Goal: Task Accomplishment & Management: Use online tool/utility

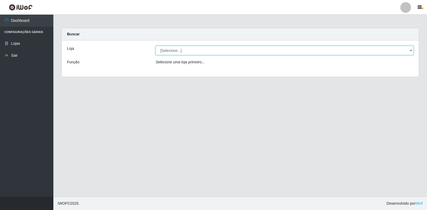
click at [184, 49] on select "[Selecione...] Atacado Vem - Loja 30 Laranjeiras Velha" at bounding box center [283, 50] width 257 height 9
select select "495"
click at [155, 46] on select "[Selecione...] Atacado Vem - Loja 30 Laranjeiras Velha" at bounding box center [283, 50] width 257 height 9
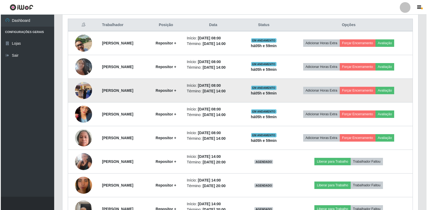
scroll to position [213, 0]
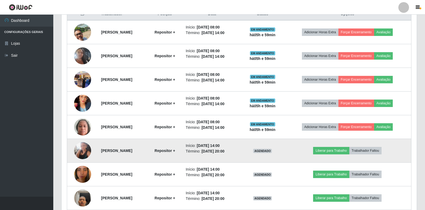
click at [82, 149] on img at bounding box center [82, 150] width 17 height 17
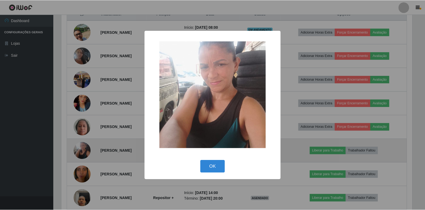
scroll to position [111, 352]
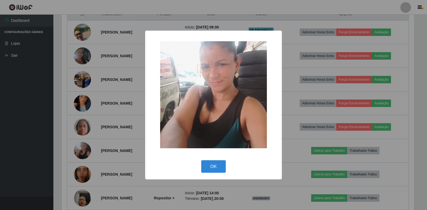
click at [115, 125] on div "× OK Cancel" at bounding box center [213, 105] width 427 height 210
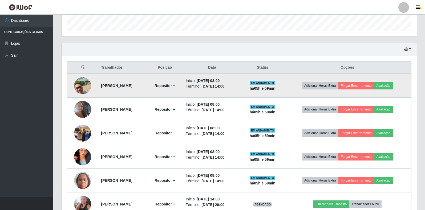
scroll to position [160, 0]
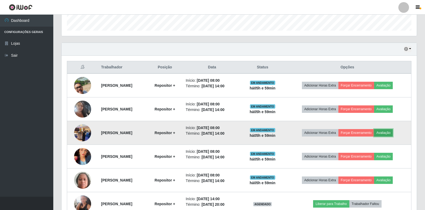
click at [393, 130] on button "Avaliação" at bounding box center [383, 132] width 19 height 7
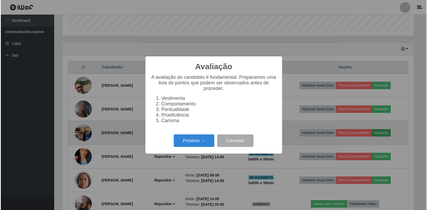
scroll to position [111, 352]
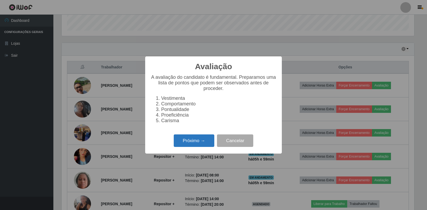
click at [181, 144] on button "Próximo →" at bounding box center [194, 141] width 41 height 13
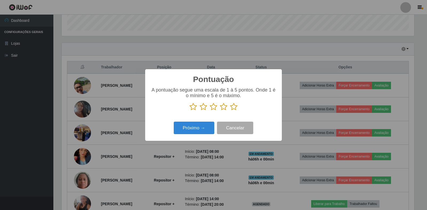
click at [232, 109] on icon at bounding box center [233, 107] width 7 height 8
click at [230, 111] on input "radio" at bounding box center [230, 111] width 0 height 0
click at [190, 134] on button "Próximo →" at bounding box center [194, 128] width 41 height 13
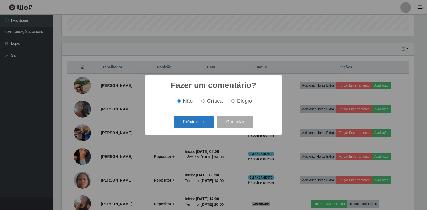
click at [199, 124] on button "Próximo →" at bounding box center [194, 122] width 41 height 13
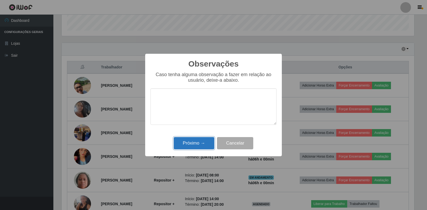
click at [196, 143] on button "Próximo →" at bounding box center [194, 143] width 41 height 13
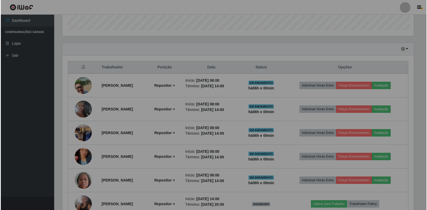
scroll to position [111, 355]
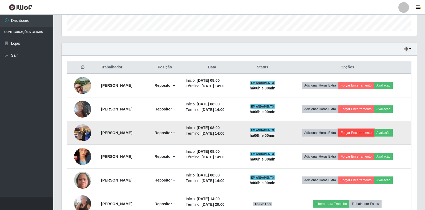
click at [359, 133] on button "Forçar Encerramento" at bounding box center [357, 132] width 36 height 7
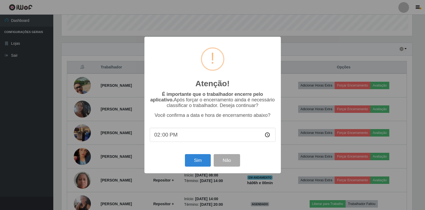
scroll to position [111, 352]
click at [196, 159] on button "Sim" at bounding box center [199, 160] width 26 height 13
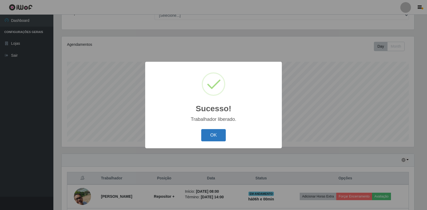
click at [214, 133] on button "OK" at bounding box center [213, 135] width 25 height 13
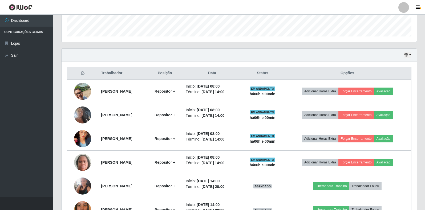
scroll to position [155, 0]
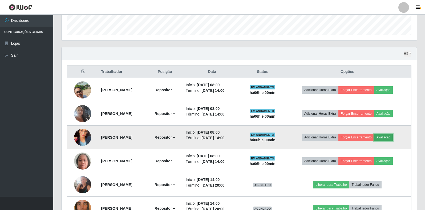
click at [391, 138] on button "Avaliação" at bounding box center [383, 137] width 19 height 7
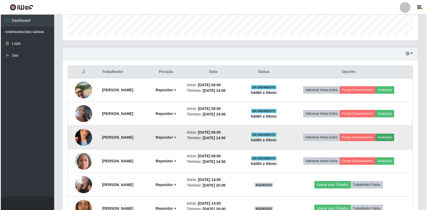
scroll to position [111, 352]
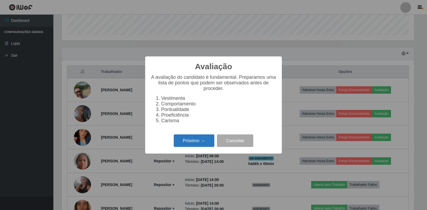
click at [189, 143] on button "Próximo →" at bounding box center [194, 141] width 41 height 13
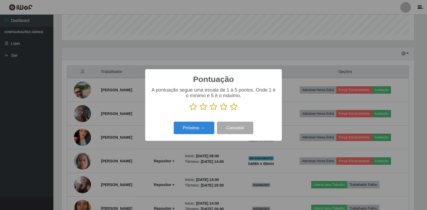
scroll to position [266452, 266210]
click at [235, 107] on icon at bounding box center [233, 107] width 7 height 8
click at [230, 111] on input "radio" at bounding box center [230, 111] width 0 height 0
click at [203, 129] on button "Próximo →" at bounding box center [194, 128] width 41 height 13
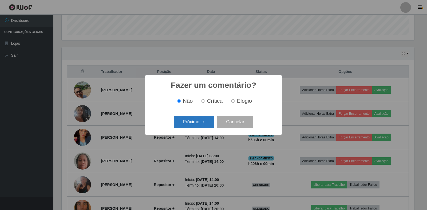
click at [201, 123] on button "Próximo →" at bounding box center [194, 122] width 41 height 13
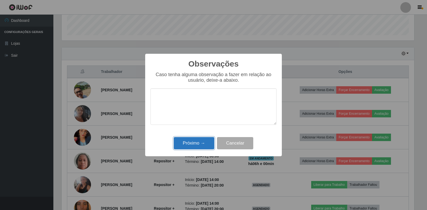
click at [203, 146] on button "Próximo →" at bounding box center [194, 143] width 41 height 13
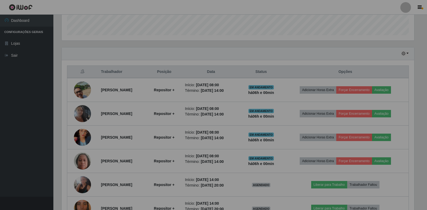
scroll to position [111, 355]
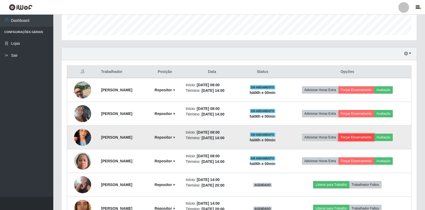
click at [361, 137] on button "Forçar Encerramento" at bounding box center [357, 137] width 36 height 7
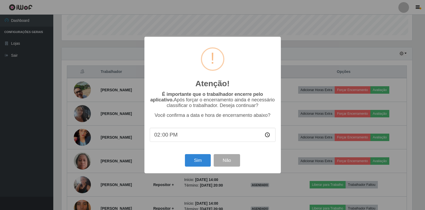
scroll to position [111, 352]
click at [194, 162] on button "Sim" at bounding box center [199, 160] width 26 height 13
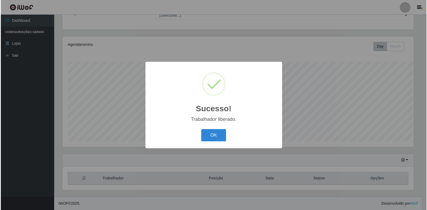
scroll to position [0, 0]
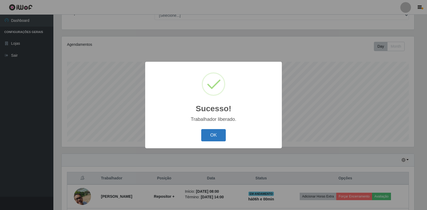
click at [212, 140] on button "OK" at bounding box center [213, 135] width 25 height 13
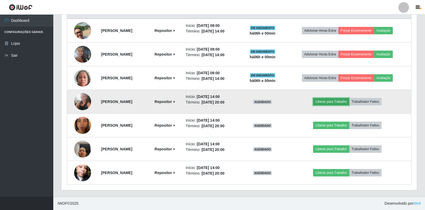
click at [328, 103] on button "Liberar para Trabalho" at bounding box center [331, 101] width 36 height 7
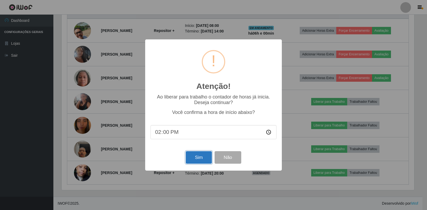
click at [203, 162] on button "Sim" at bounding box center [199, 157] width 26 height 13
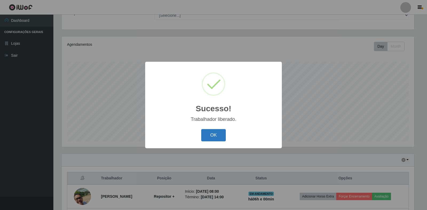
click at [219, 136] on button "OK" at bounding box center [213, 135] width 25 height 13
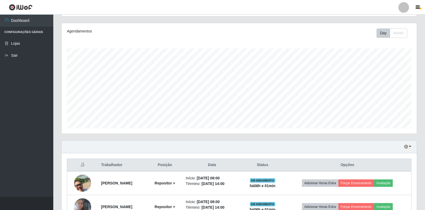
scroll to position [102, 0]
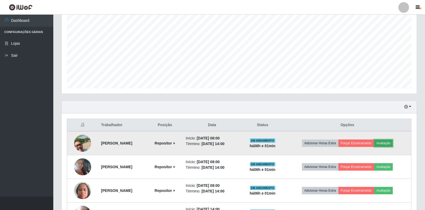
click at [389, 141] on button "Avaliação" at bounding box center [383, 143] width 19 height 7
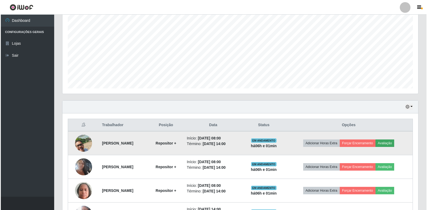
scroll to position [111, 352]
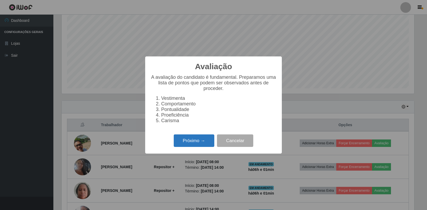
click at [197, 146] on button "Próximo →" at bounding box center [194, 141] width 41 height 13
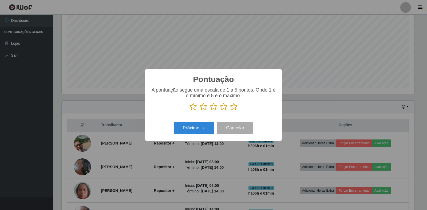
scroll to position [266452, 266210]
click at [234, 108] on icon at bounding box center [233, 107] width 7 height 8
click at [230, 111] on input "radio" at bounding box center [230, 111] width 0 height 0
click at [196, 127] on button "Próximo →" at bounding box center [194, 128] width 41 height 13
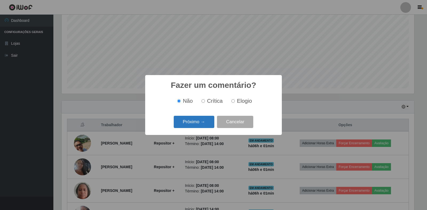
click at [191, 128] on button "Próximo →" at bounding box center [194, 122] width 41 height 13
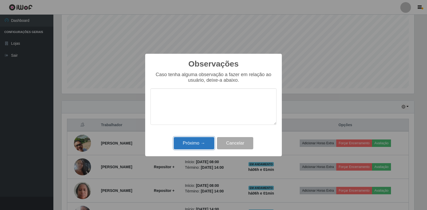
click at [197, 146] on button "Próximo →" at bounding box center [194, 143] width 41 height 13
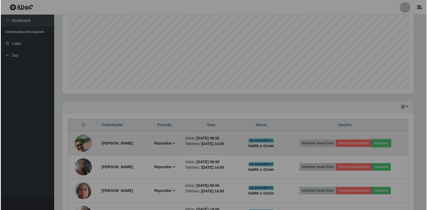
scroll to position [111, 355]
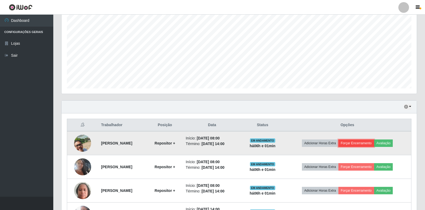
click at [365, 145] on button "Forçar Encerramento" at bounding box center [357, 143] width 36 height 7
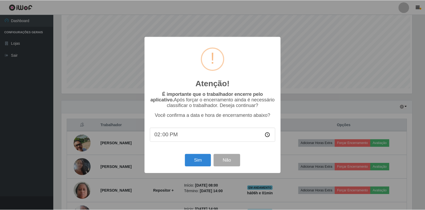
scroll to position [111, 352]
click at [201, 163] on button "Sim" at bounding box center [199, 160] width 26 height 13
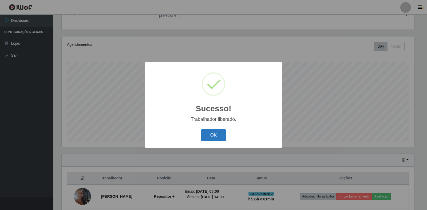
click at [210, 135] on button "OK" at bounding box center [213, 135] width 25 height 13
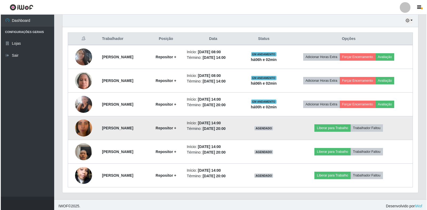
scroll to position [191, 0]
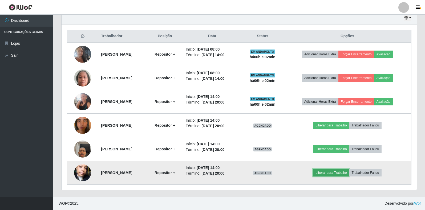
click at [332, 176] on button "Liberar para Trabalho" at bounding box center [331, 172] width 36 height 7
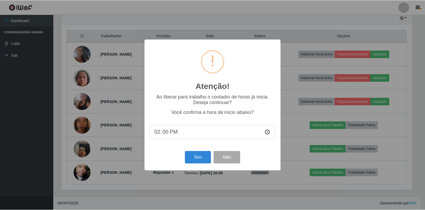
scroll to position [111, 352]
click at [204, 161] on button "Sim" at bounding box center [199, 157] width 26 height 13
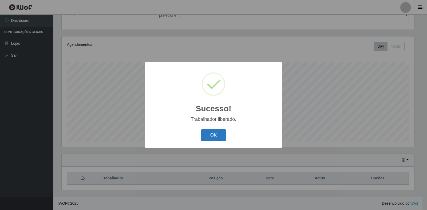
click at [204, 134] on button "OK" at bounding box center [213, 135] width 25 height 13
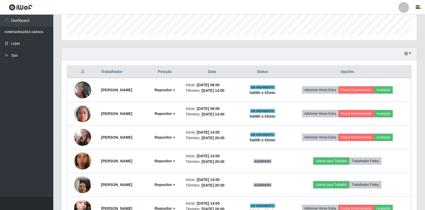
scroll to position [182, 0]
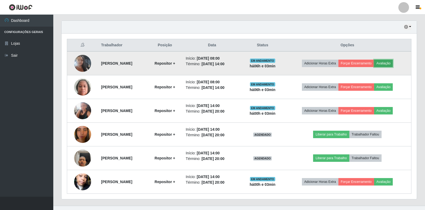
click at [392, 61] on button "Avaliação" at bounding box center [383, 63] width 19 height 7
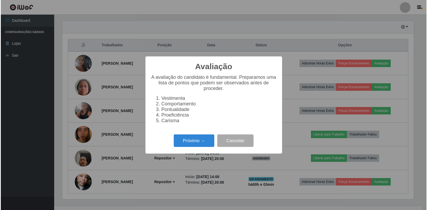
scroll to position [111, 352]
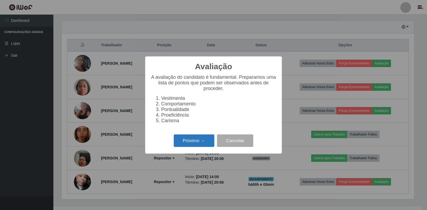
click at [197, 143] on button "Próximo →" at bounding box center [194, 141] width 41 height 13
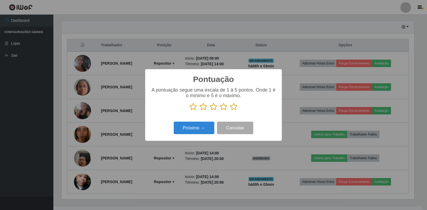
scroll to position [266452, 266210]
click at [234, 107] on icon at bounding box center [233, 107] width 7 height 8
click at [230, 111] on input "radio" at bounding box center [230, 111] width 0 height 0
click at [197, 130] on button "Próximo →" at bounding box center [194, 128] width 41 height 13
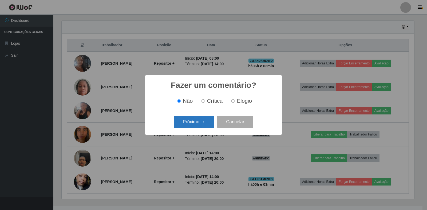
click at [201, 121] on button "Próximo →" at bounding box center [194, 122] width 41 height 13
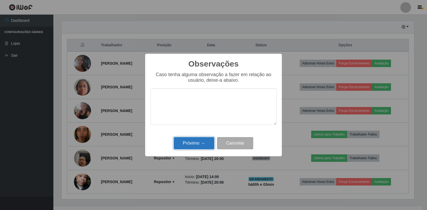
click at [196, 142] on button "Próximo →" at bounding box center [194, 143] width 41 height 13
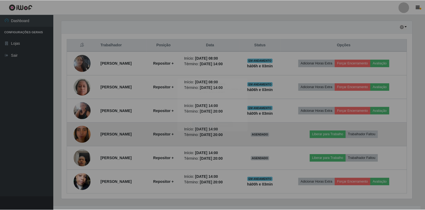
scroll to position [111, 355]
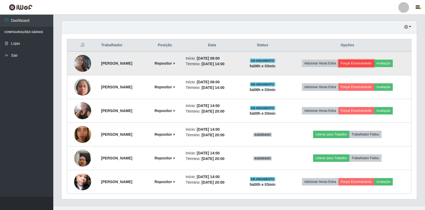
click at [367, 63] on button "Forçar Encerramento" at bounding box center [357, 63] width 36 height 7
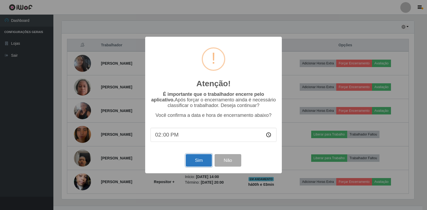
click at [202, 161] on button "Sim" at bounding box center [199, 160] width 26 height 13
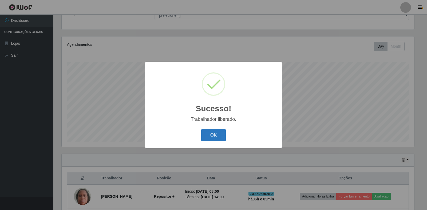
click at [208, 135] on button "OK" at bounding box center [213, 135] width 25 height 13
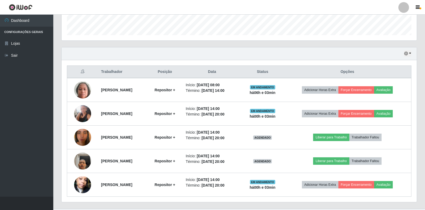
scroll to position [167, 0]
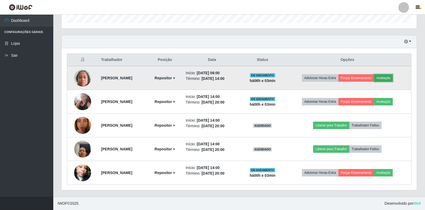
click at [392, 79] on button "Avaliação" at bounding box center [383, 77] width 19 height 7
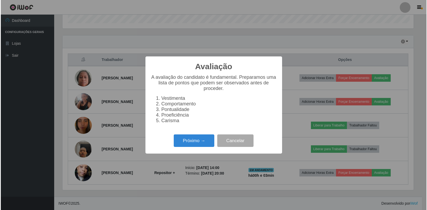
scroll to position [111, 352]
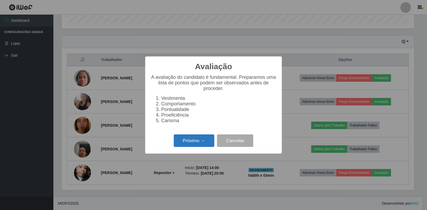
click at [199, 142] on button "Próximo →" at bounding box center [194, 141] width 41 height 13
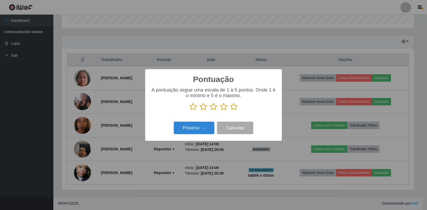
scroll to position [266452, 266210]
click at [235, 107] on icon at bounding box center [233, 107] width 7 height 8
click at [230, 111] on input "radio" at bounding box center [230, 111] width 0 height 0
click at [202, 129] on button "Próximo →" at bounding box center [194, 128] width 41 height 13
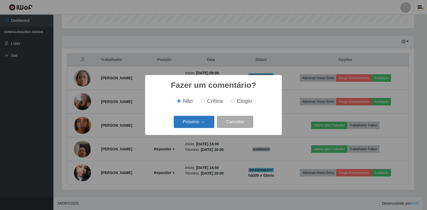
click at [200, 121] on button "Próximo →" at bounding box center [194, 122] width 41 height 13
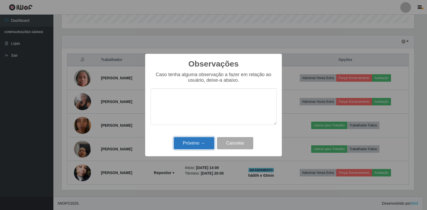
click at [195, 142] on button "Próximo →" at bounding box center [194, 143] width 41 height 13
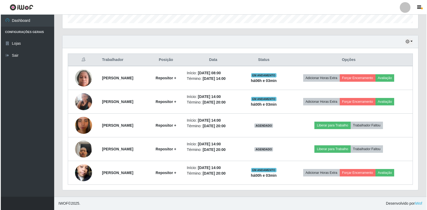
scroll to position [111, 355]
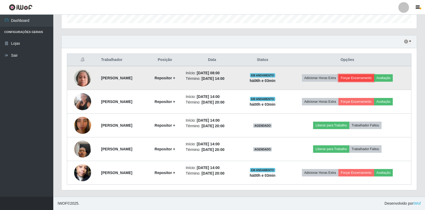
click at [356, 77] on button "Forçar Encerramento" at bounding box center [357, 77] width 36 height 7
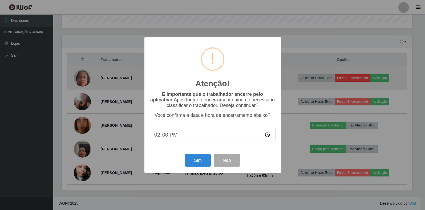
scroll to position [111, 352]
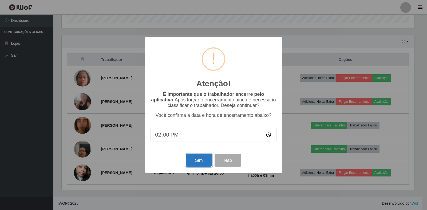
click at [194, 160] on button "Sim" at bounding box center [199, 160] width 26 height 13
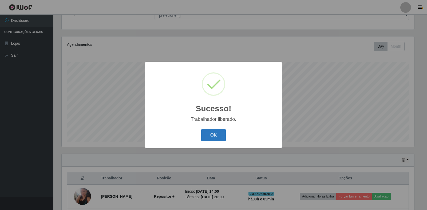
click at [214, 133] on button "OK" at bounding box center [213, 135] width 25 height 13
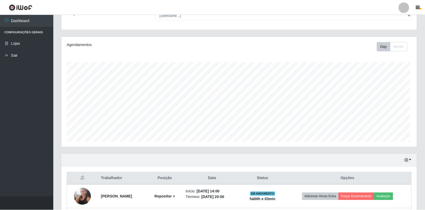
scroll to position [70, 0]
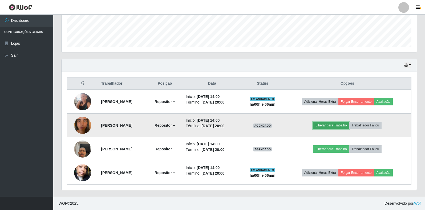
click at [349, 123] on button "Liberar para Trabalho" at bounding box center [331, 125] width 36 height 7
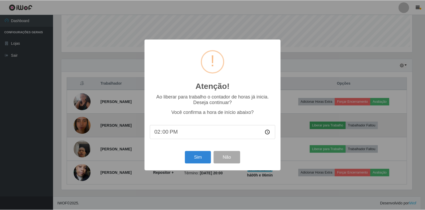
scroll to position [111, 352]
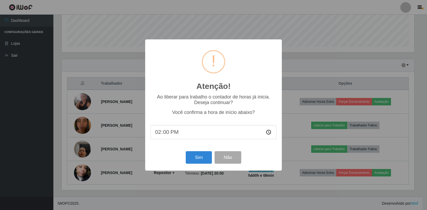
click at [202, 152] on div "Sim Não" at bounding box center [213, 157] width 126 height 15
click at [203, 159] on button "Sim" at bounding box center [199, 157] width 26 height 13
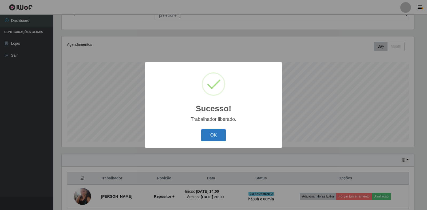
click at [205, 133] on button "OK" at bounding box center [213, 135] width 25 height 13
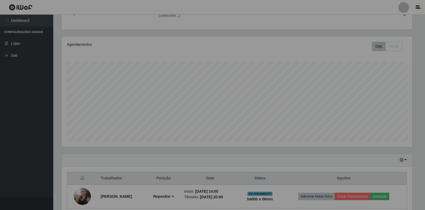
scroll to position [111, 355]
